Goal: Check status

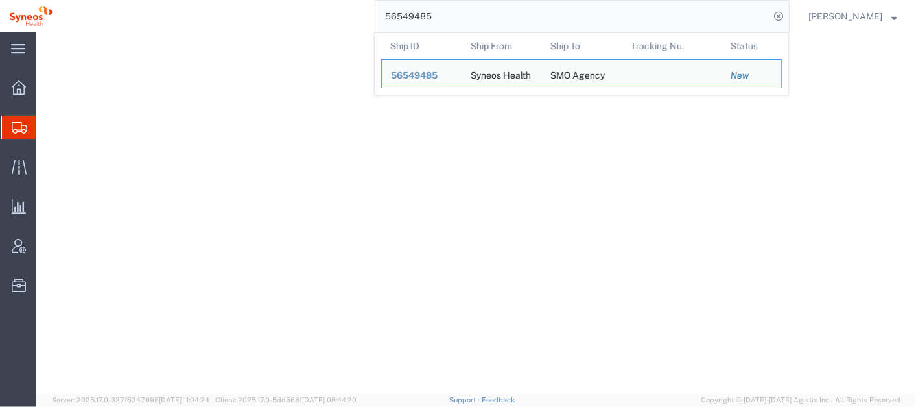
select select "48853"
select select
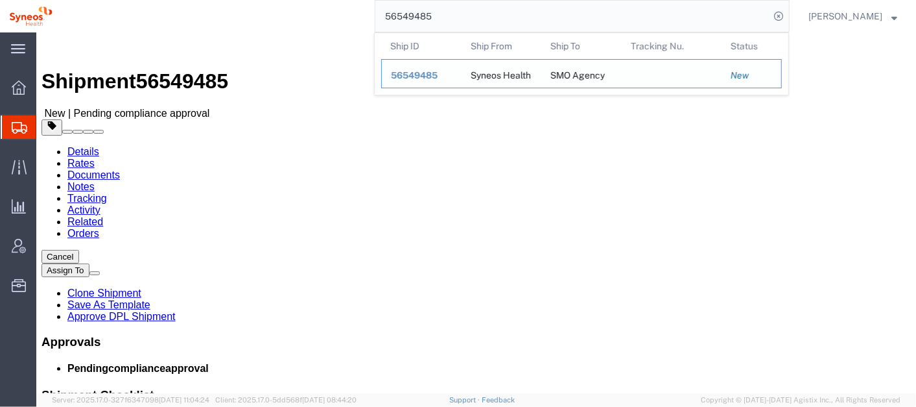
click at [438, 73] on span "56549485" at bounding box center [414, 75] width 47 height 10
click at [485, 18] on input "56549485" at bounding box center [572, 16] width 394 height 31
paste input "883054945189"
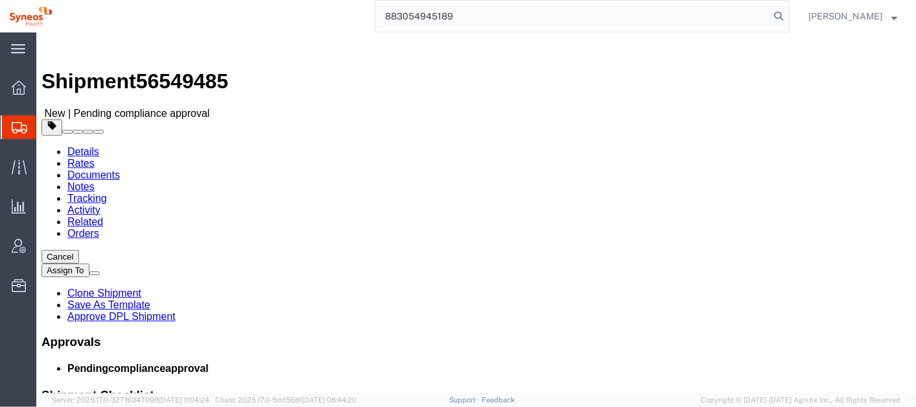
type input "883054945189"
